Goal: Find specific page/section: Find specific page/section

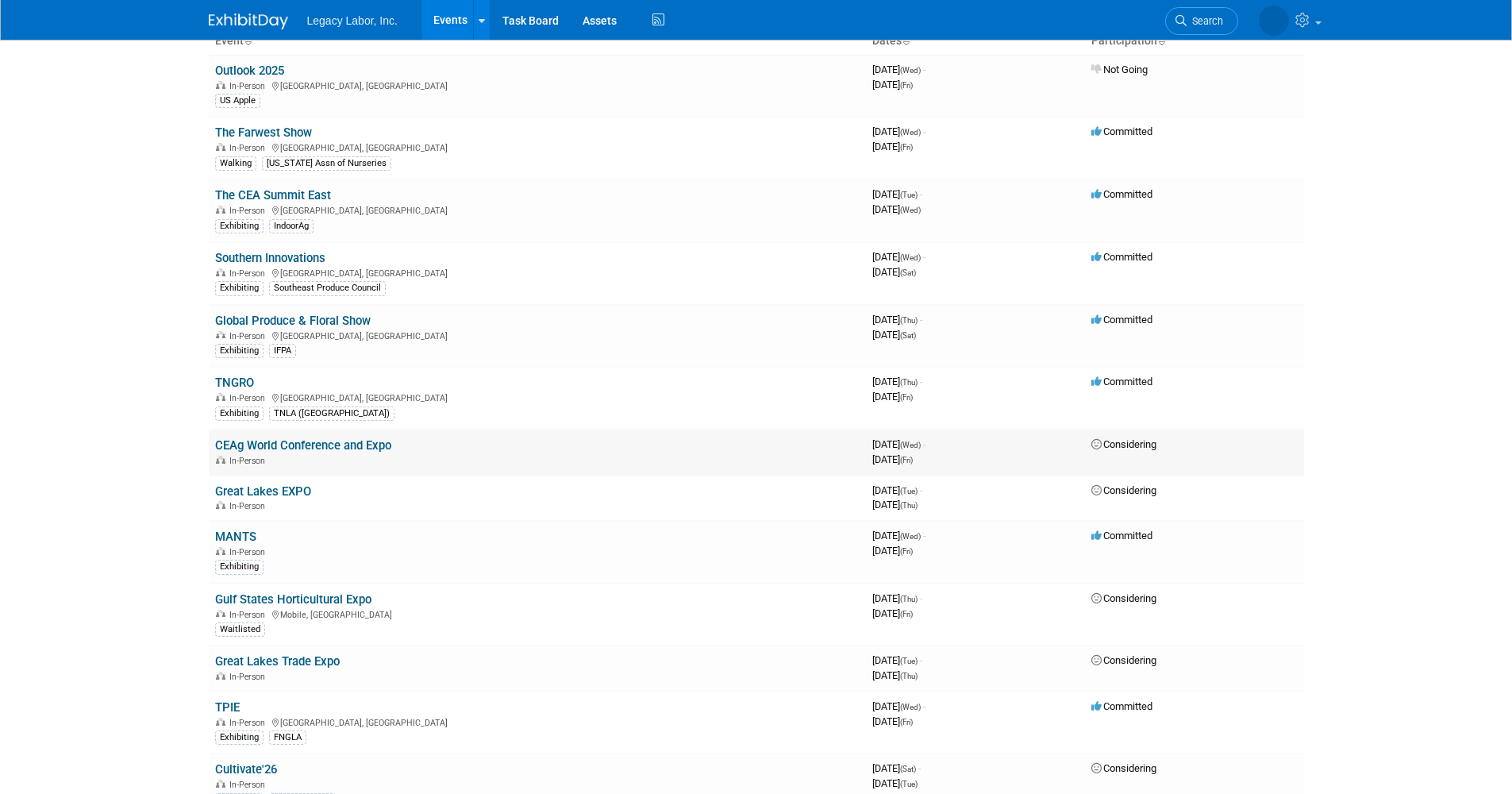
scroll to position [90, 0]
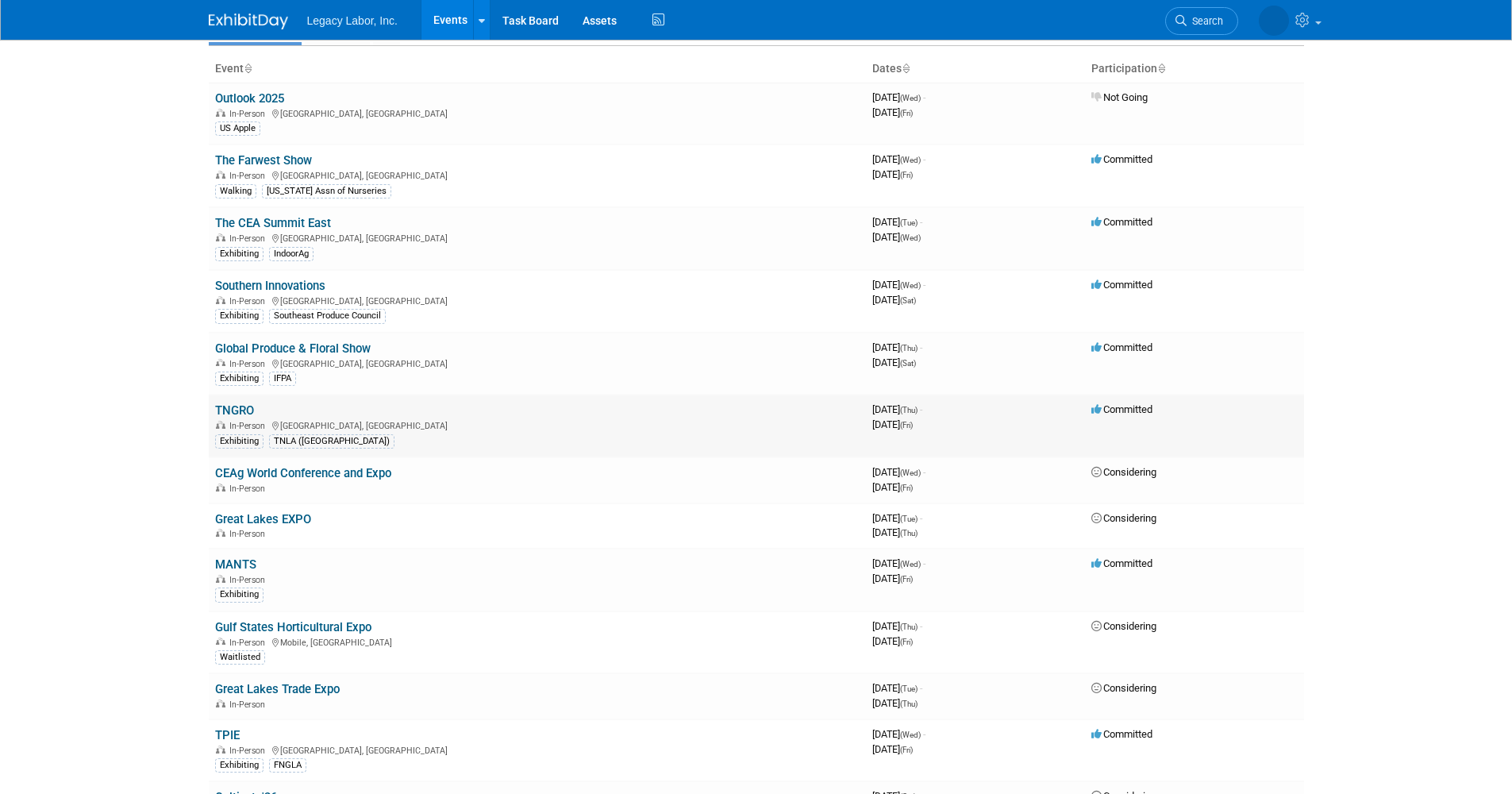
click at [221, 408] on link "TNGRO" at bounding box center [234, 410] width 39 height 15
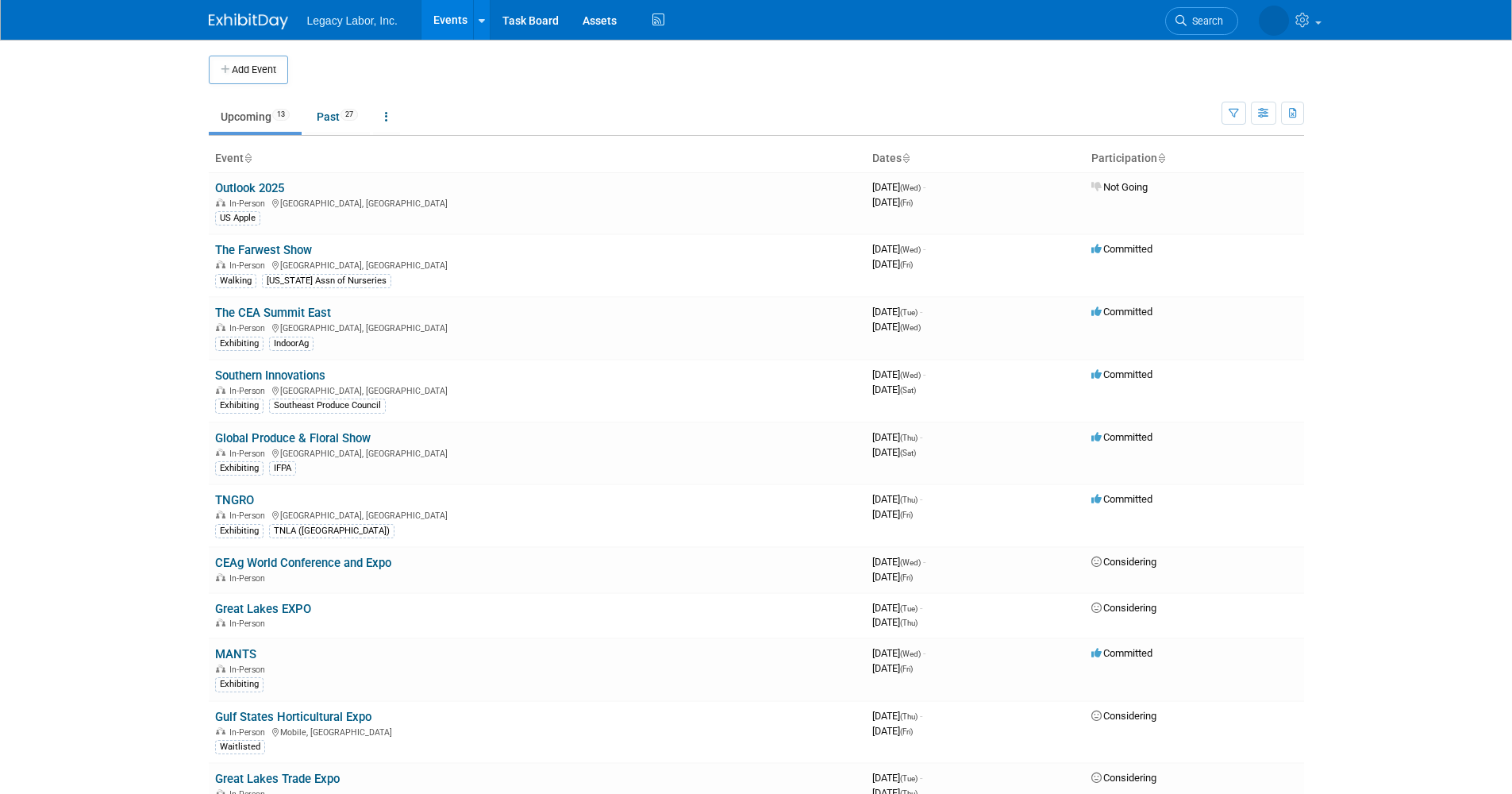
click at [451, 16] on link "Events" at bounding box center [450, 20] width 58 height 39
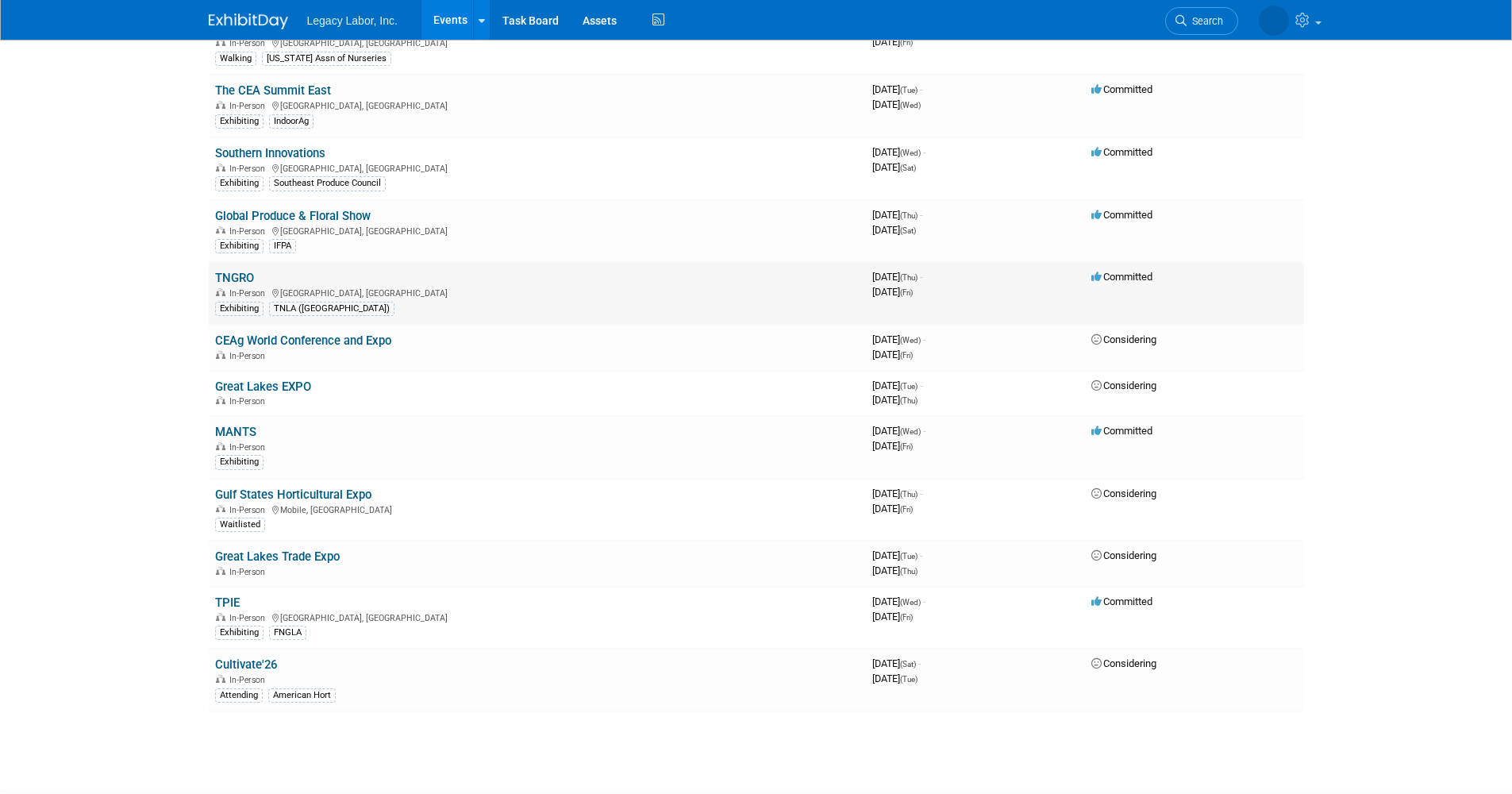
scroll to position [169, 0]
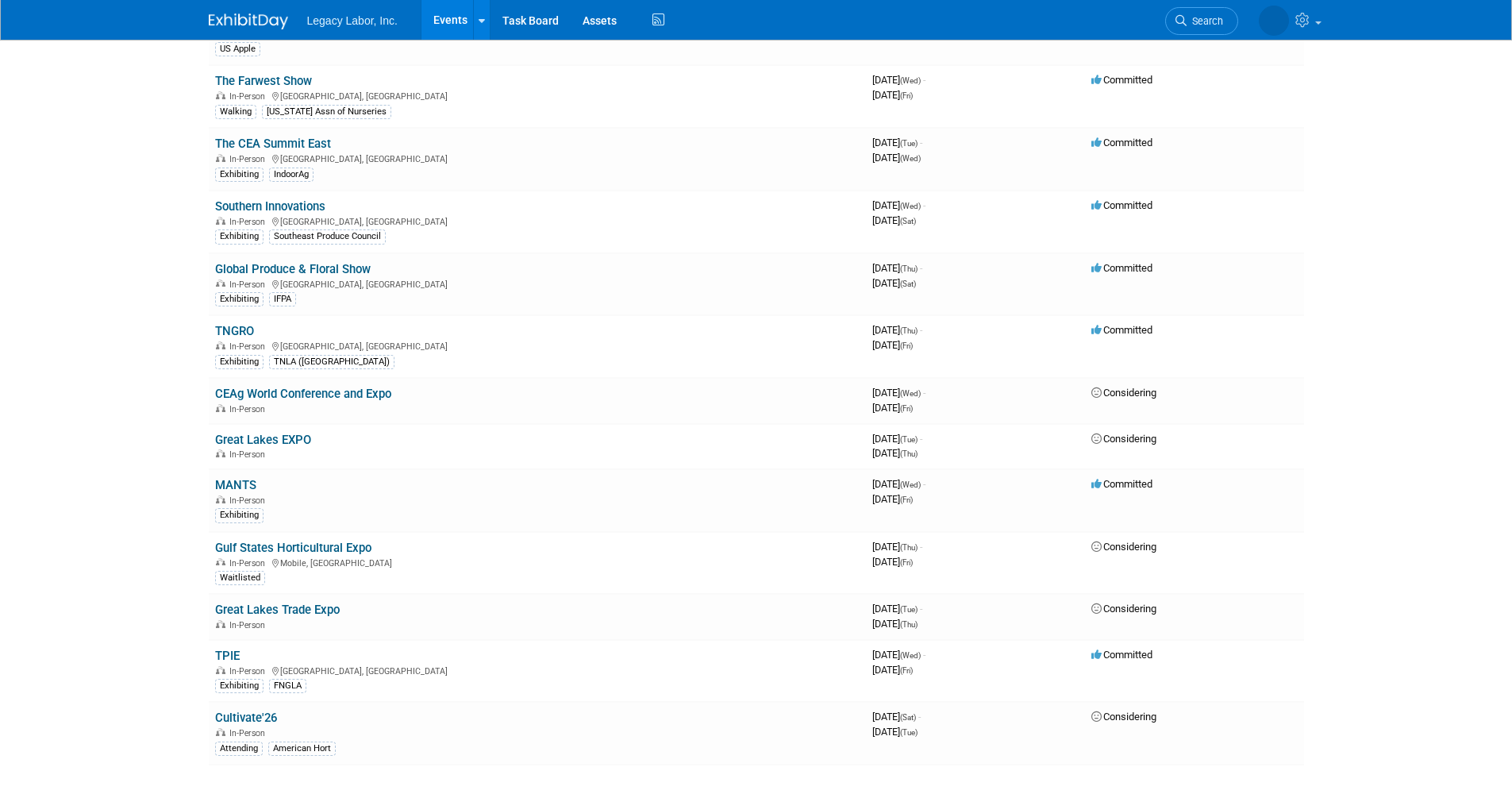
click at [231, 331] on link "TNGRO" at bounding box center [234, 331] width 39 height 15
